Goal: Information Seeking & Learning: Check status

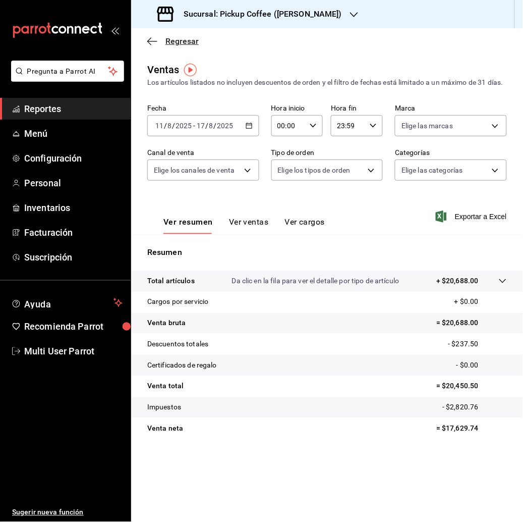
click at [180, 41] on span "Regresar" at bounding box center [181, 41] width 33 height 10
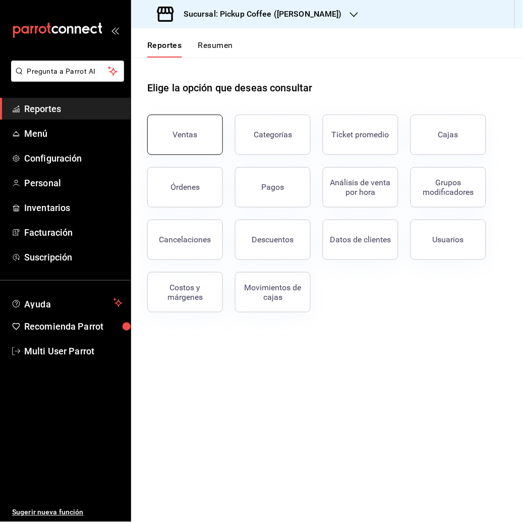
click at [190, 143] on button "Ventas" at bounding box center [185, 135] width 76 height 40
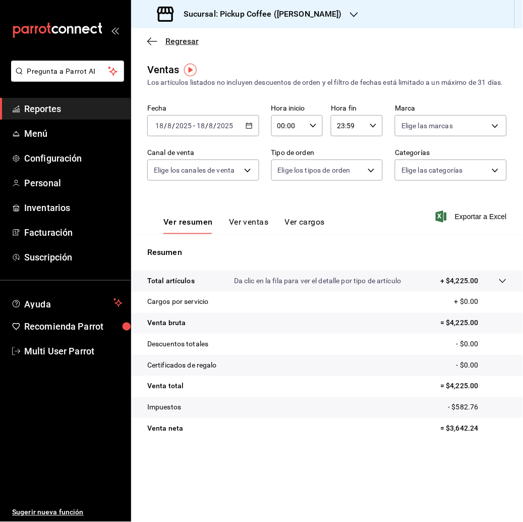
click at [167, 45] on span "Regresar" at bounding box center [181, 41] width 33 height 10
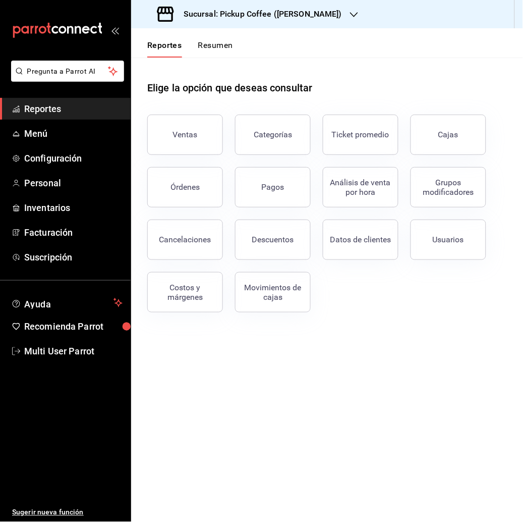
click at [216, 45] on button "Resumen" at bounding box center [215, 48] width 35 height 17
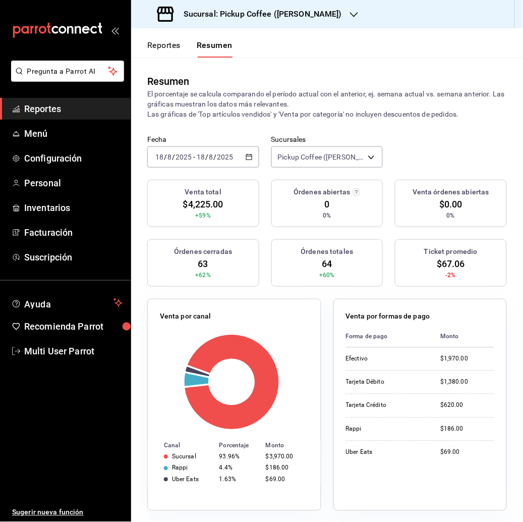
click at [218, 154] on input "2025" at bounding box center [225, 157] width 17 height 8
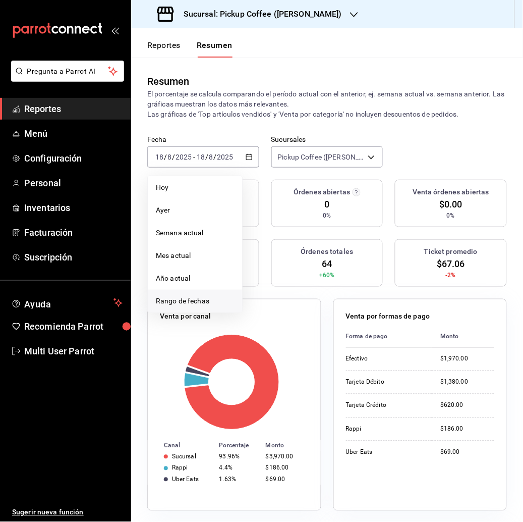
click at [192, 293] on li "Rango de fechas" at bounding box center [195, 301] width 94 height 23
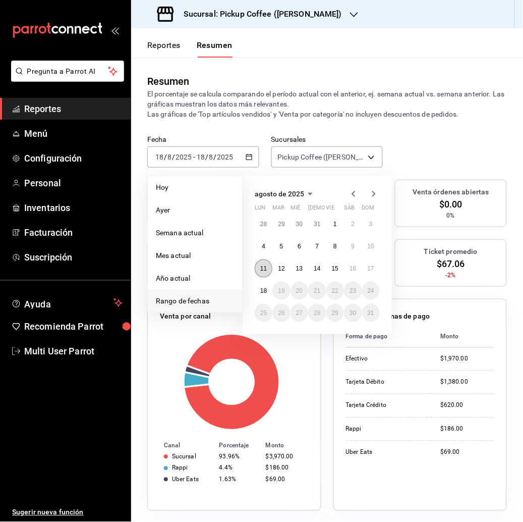
click at [263, 265] on abbr "11" at bounding box center [263, 268] width 7 height 7
click at [262, 223] on abbr "28" at bounding box center [263, 223] width 7 height 7
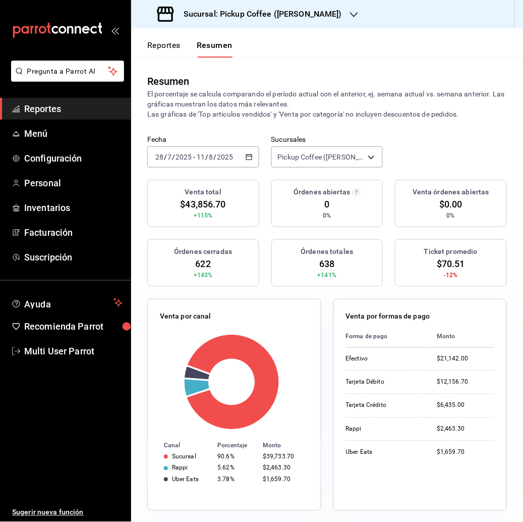
click at [206, 156] on span "/" at bounding box center [206, 157] width 3 height 8
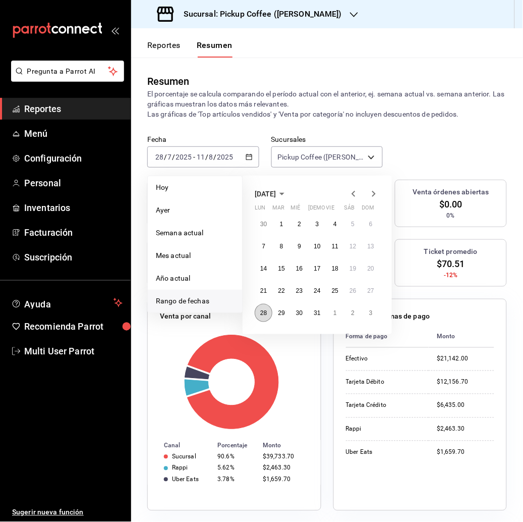
click at [262, 317] on button "28" at bounding box center [264, 313] width 18 height 18
click at [372, 313] on abbr "3" at bounding box center [371, 312] width 4 height 7
